Goal: Task Accomplishment & Management: Manage account settings

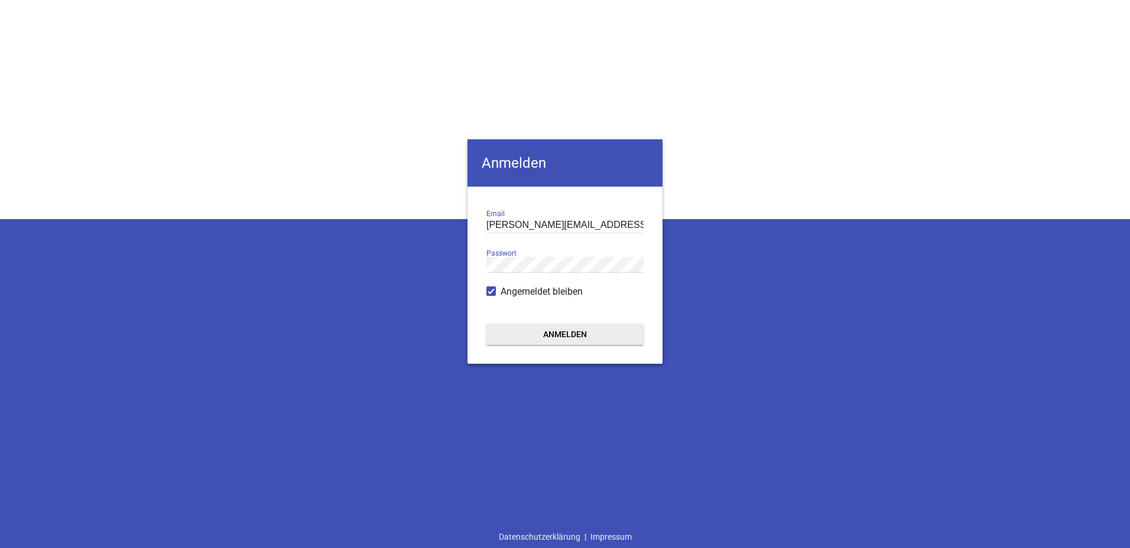
click at [589, 335] on button "Anmelden" at bounding box center [564, 334] width 157 height 21
click at [567, 330] on button "Anmelden" at bounding box center [564, 334] width 157 height 21
click at [553, 225] on input "[PERSON_NAME][EMAIL_ADDRESS][DOMAIN_NAME]" at bounding box center [564, 226] width 157 height 16
drag, startPoint x: 603, startPoint y: 226, endPoint x: 572, endPoint y: 225, distance: 31.9
click at [572, 225] on input "[PERSON_NAME][EMAIL_ADDRESS][DOMAIN_NAME]" at bounding box center [564, 226] width 157 height 16
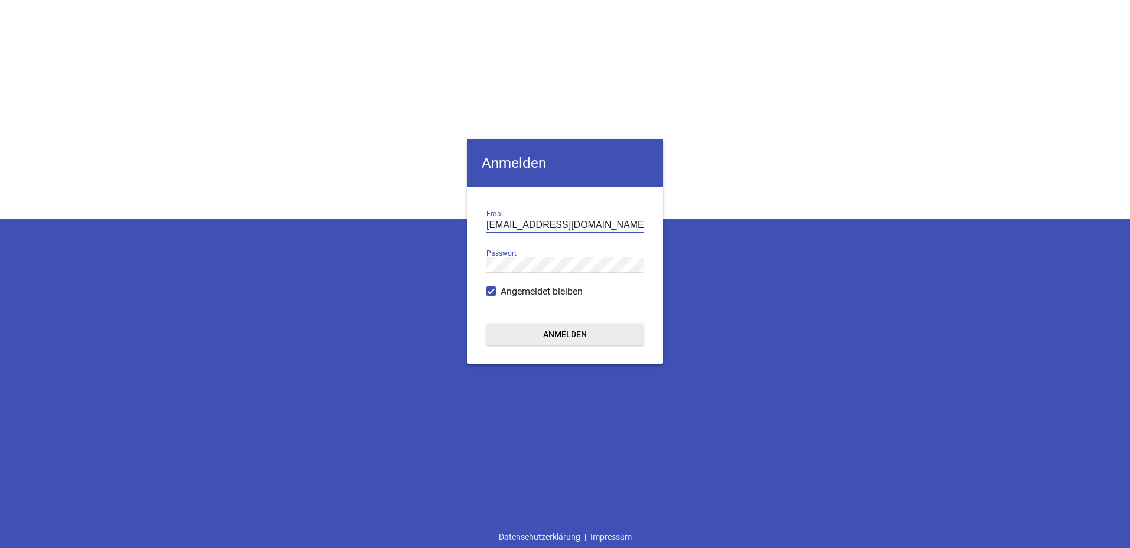
type input "[EMAIL_ADDRESS][DOMAIN_NAME]"
click at [486, 324] on button "Anmelden" at bounding box center [564, 334] width 157 height 21
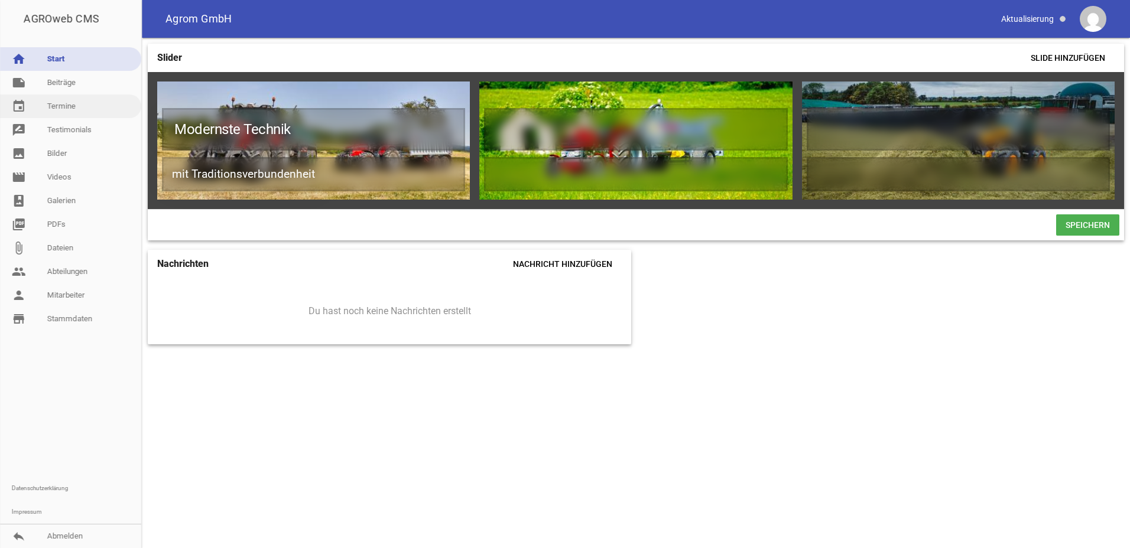
click at [57, 106] on link "event Termine" at bounding box center [70, 107] width 141 height 24
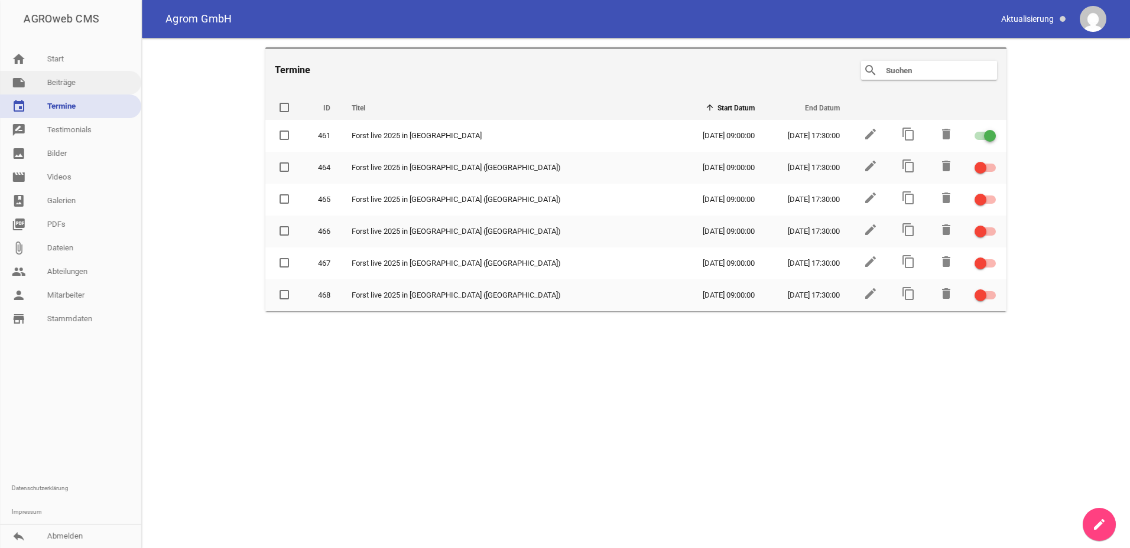
click at [59, 82] on link "note Beiträge" at bounding box center [70, 83] width 141 height 24
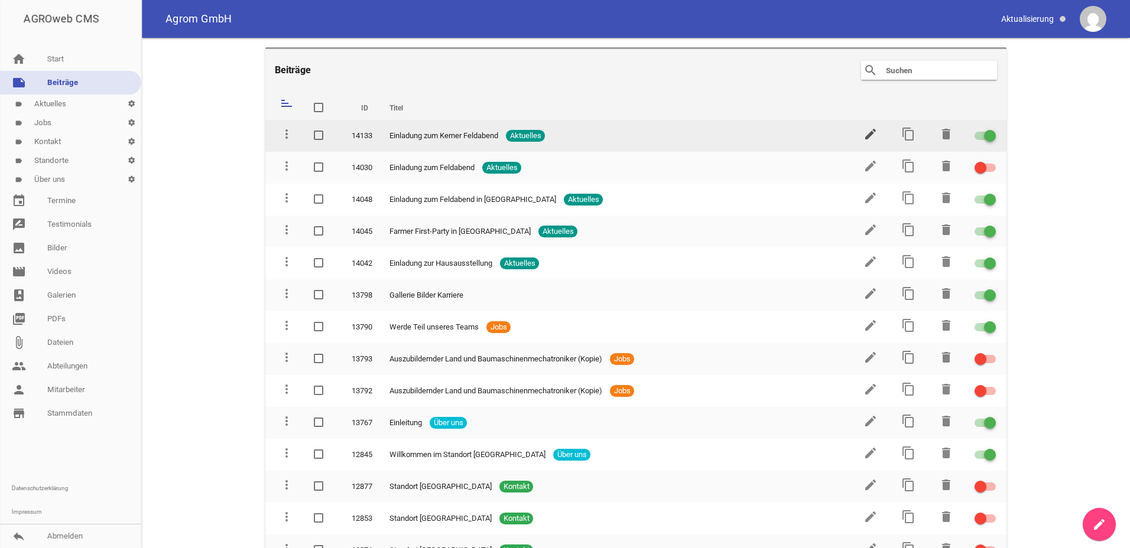
click at [868, 137] on icon "edit" at bounding box center [871, 134] width 14 height 14
click at [977, 136] on div at bounding box center [985, 136] width 21 height 8
click at [992, 129] on input "checkbox" at bounding box center [992, 129] width 0 height 0
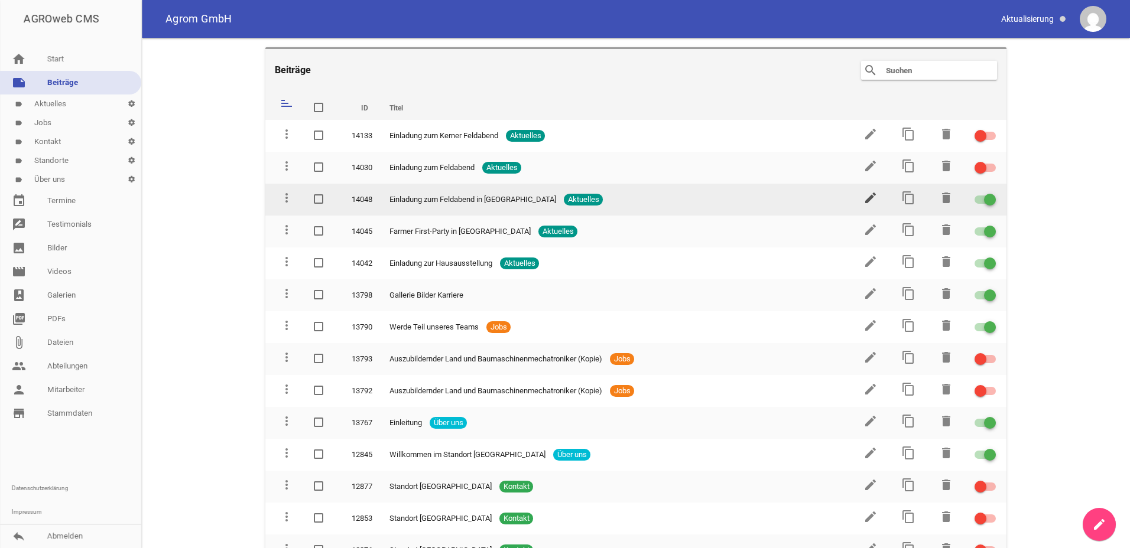
click at [866, 197] on icon "edit" at bounding box center [871, 198] width 14 height 14
click at [984, 202] on div at bounding box center [990, 200] width 12 height 12
click at [992, 193] on input "checkbox" at bounding box center [992, 193] width 0 height 0
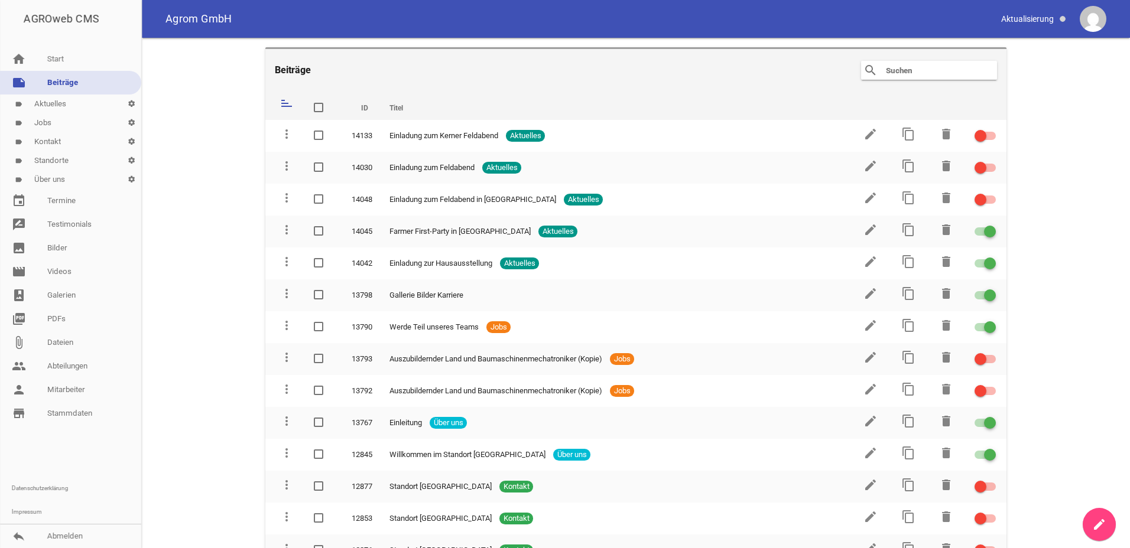
click at [1094, 14] on img at bounding box center [1093, 19] width 27 height 27
click at [60, 539] on link "reply Abmelden" at bounding box center [70, 537] width 141 height 24
